Goal: Information Seeking & Learning: Find specific fact

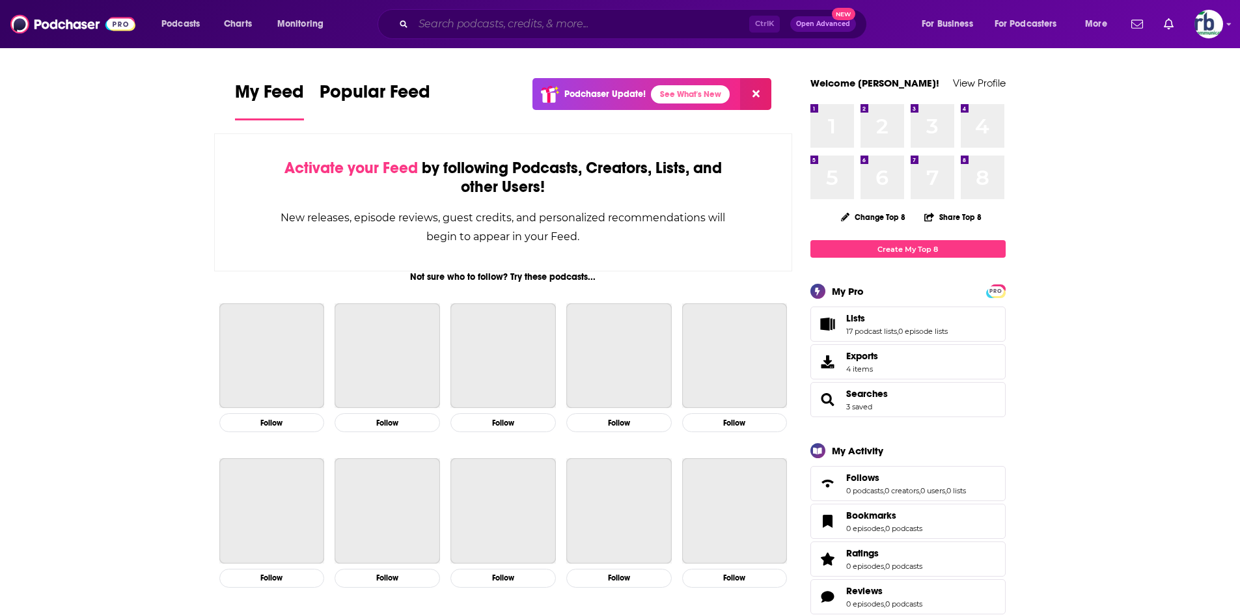
click at [484, 23] on input "Search podcasts, credits, & more..." at bounding box center [581, 24] width 336 height 21
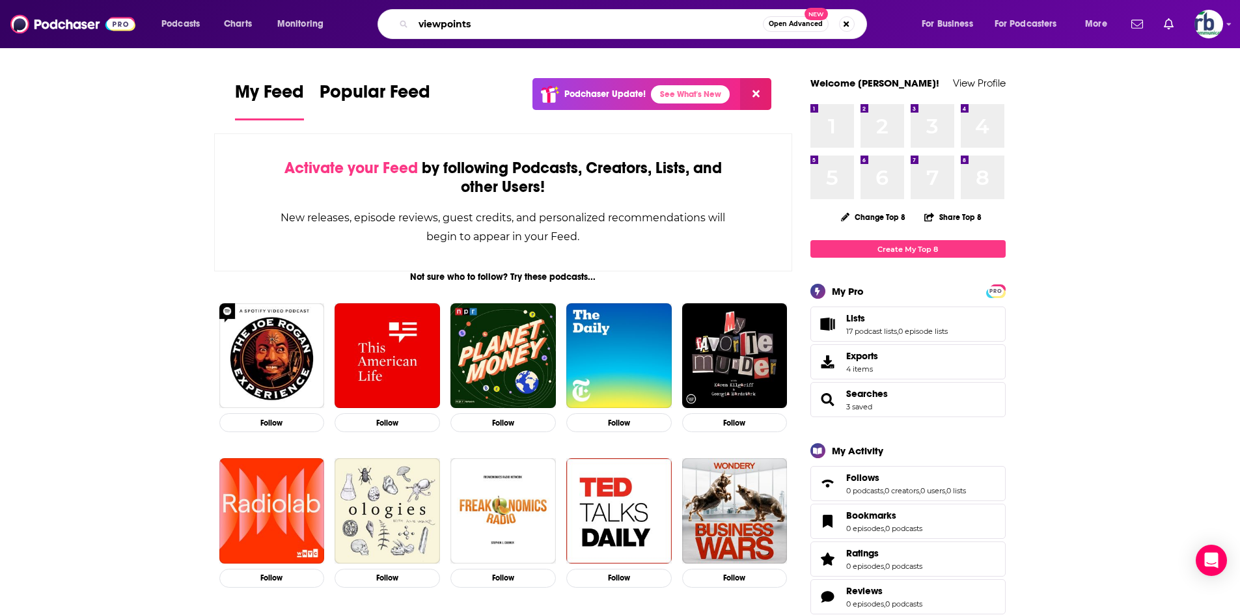
type input "viewpoints"
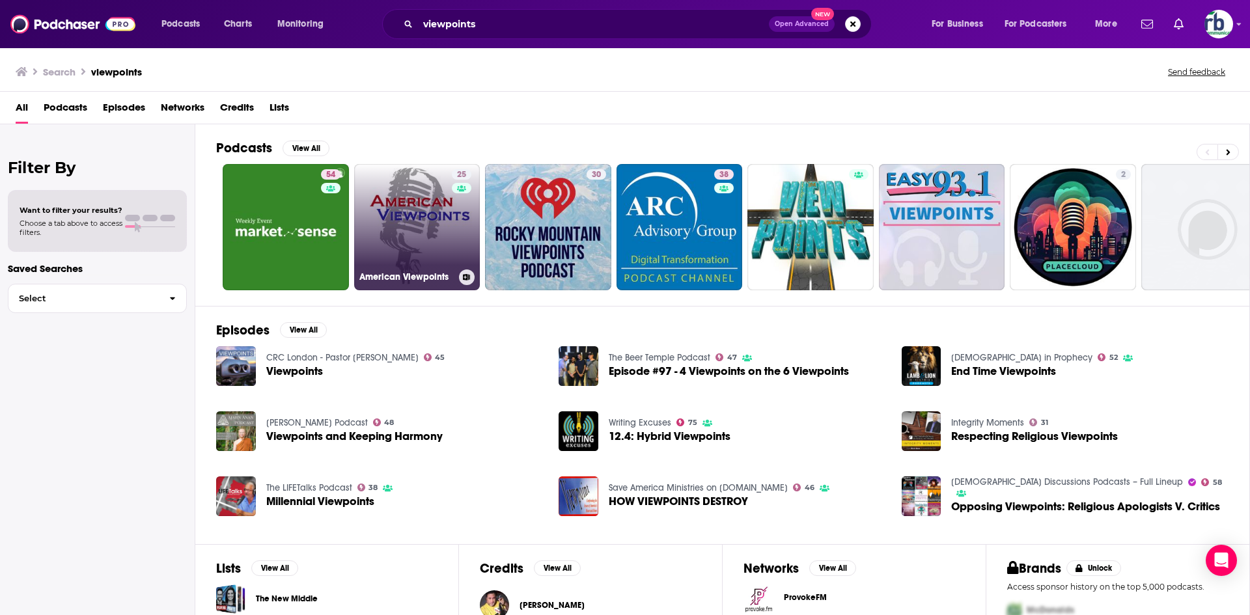
click at [421, 249] on link "25 American Viewpoints" at bounding box center [417, 227] width 126 height 126
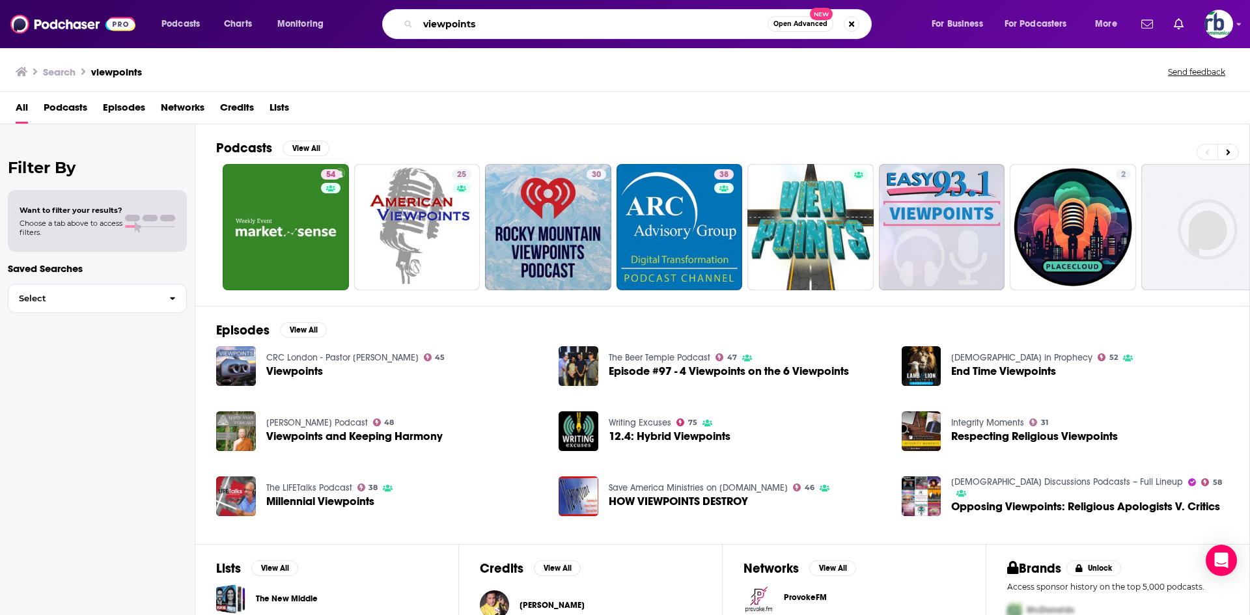
click at [509, 26] on input "viewpoints" at bounding box center [593, 24] width 350 height 21
type input "viewpoints radio"
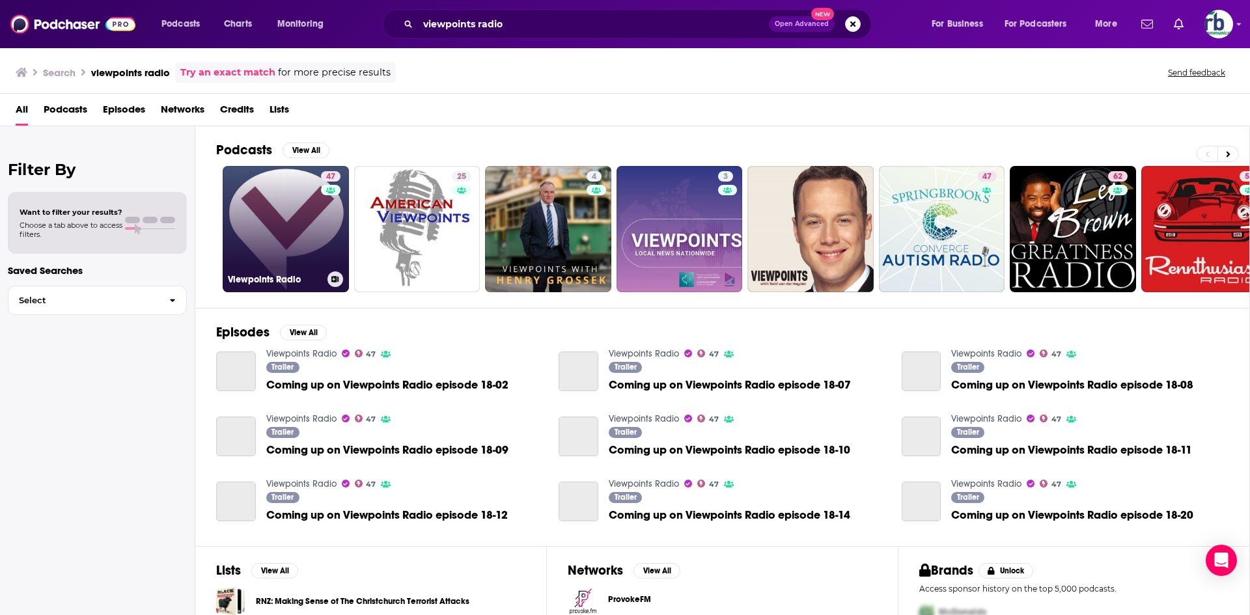
click at [301, 229] on link "47 Viewpoints Radio" at bounding box center [286, 229] width 126 height 126
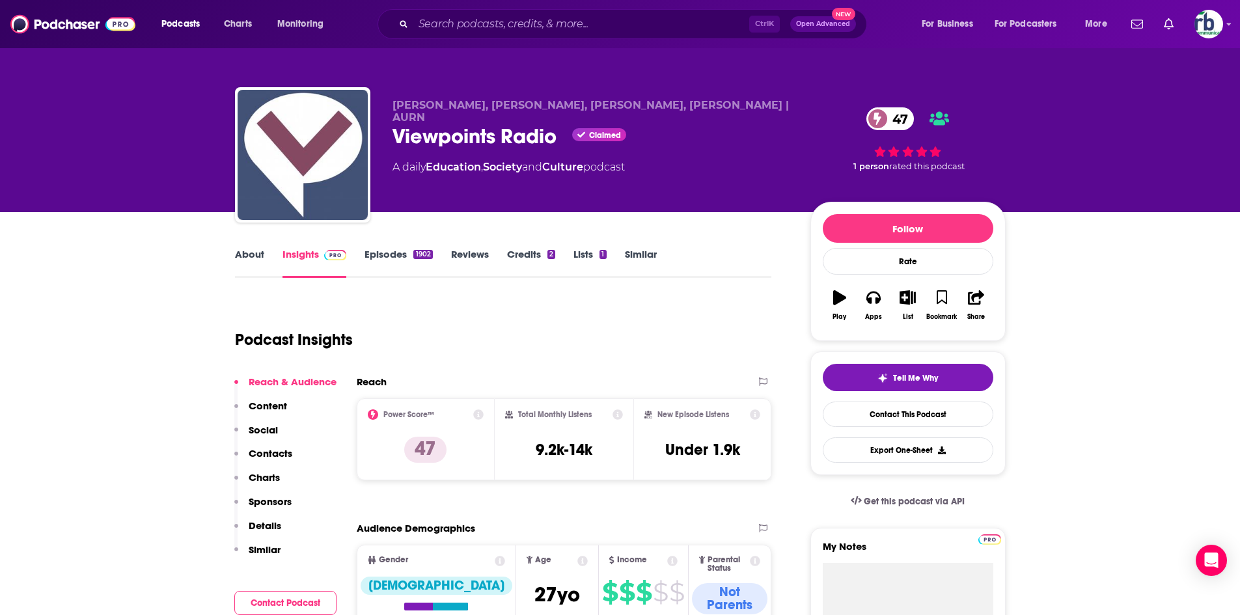
scroll to position [130, 0]
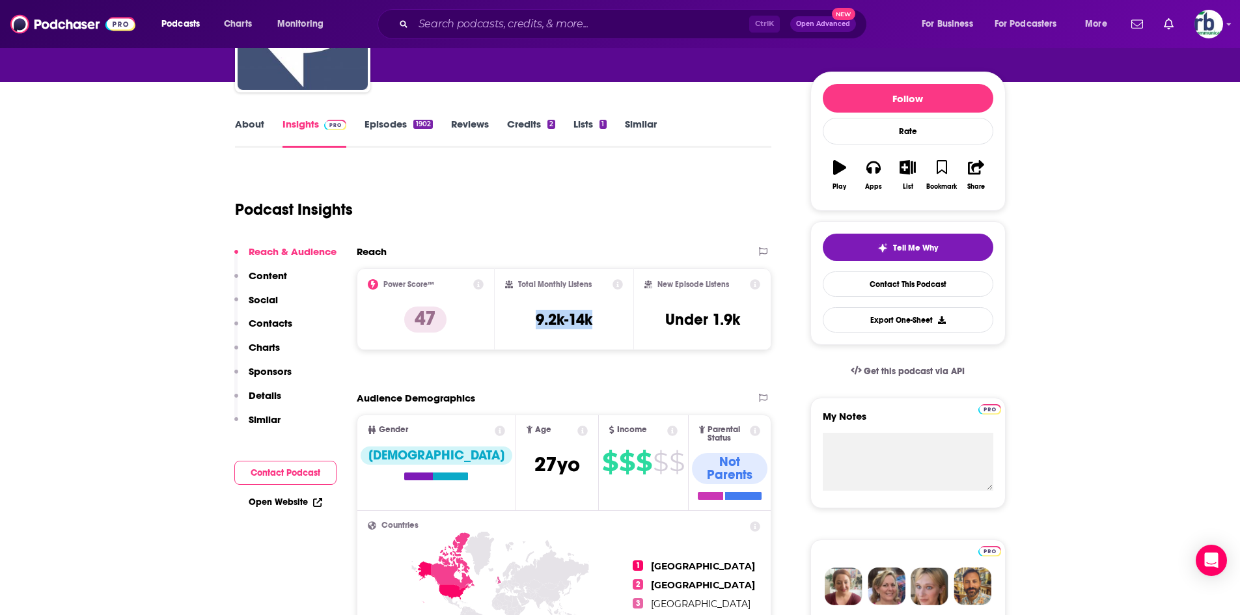
drag, startPoint x: 524, startPoint y: 318, endPoint x: 618, endPoint y: 319, distance: 94.4
click at [618, 319] on div "Total Monthly Listens 9.2k-14k" at bounding box center [564, 309] width 118 height 60
copy h3 "9.2k-14k"
